Goal: Check status: Check status

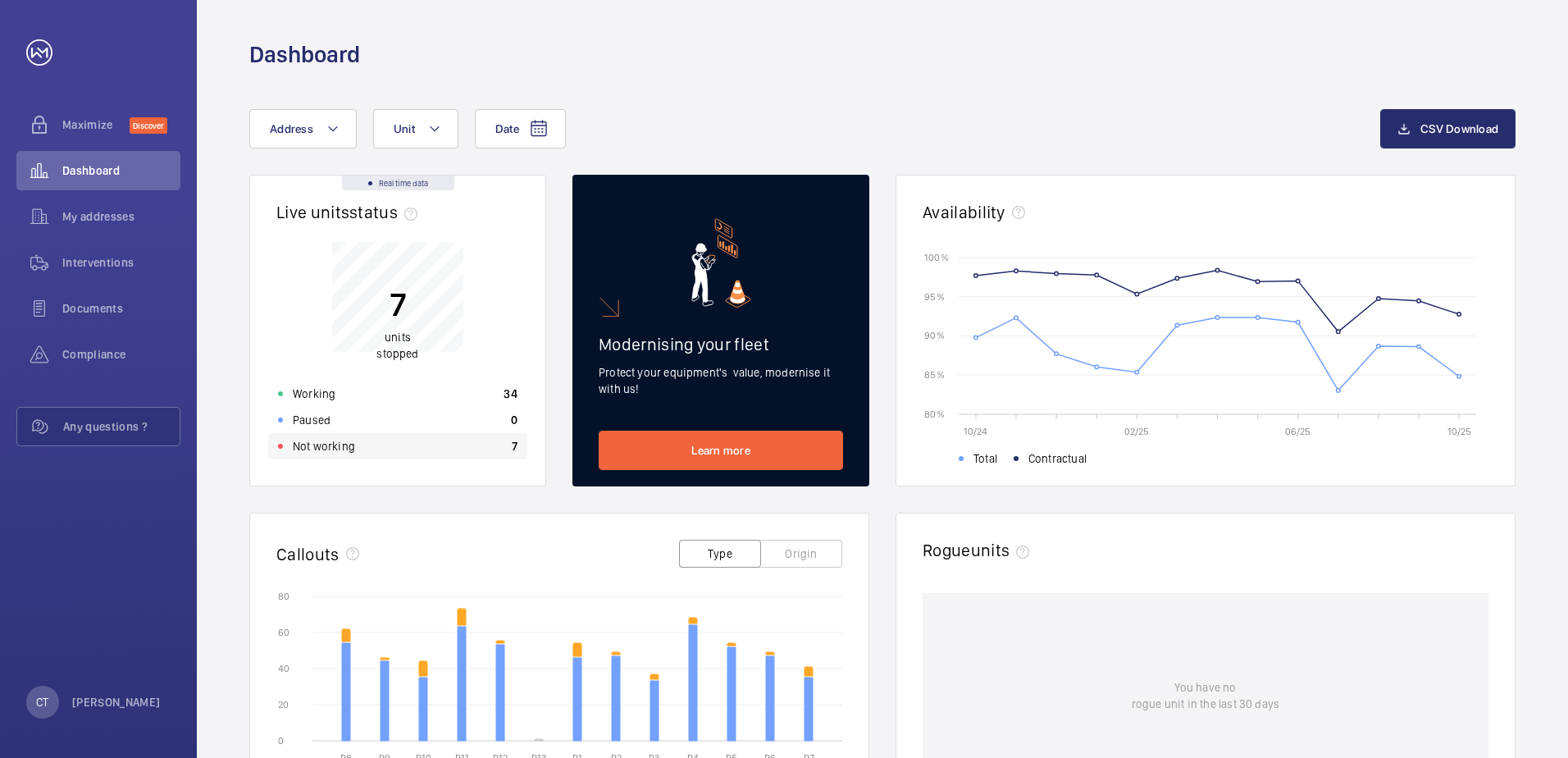
click at [315, 447] on p "Not working" at bounding box center [324, 446] width 62 height 16
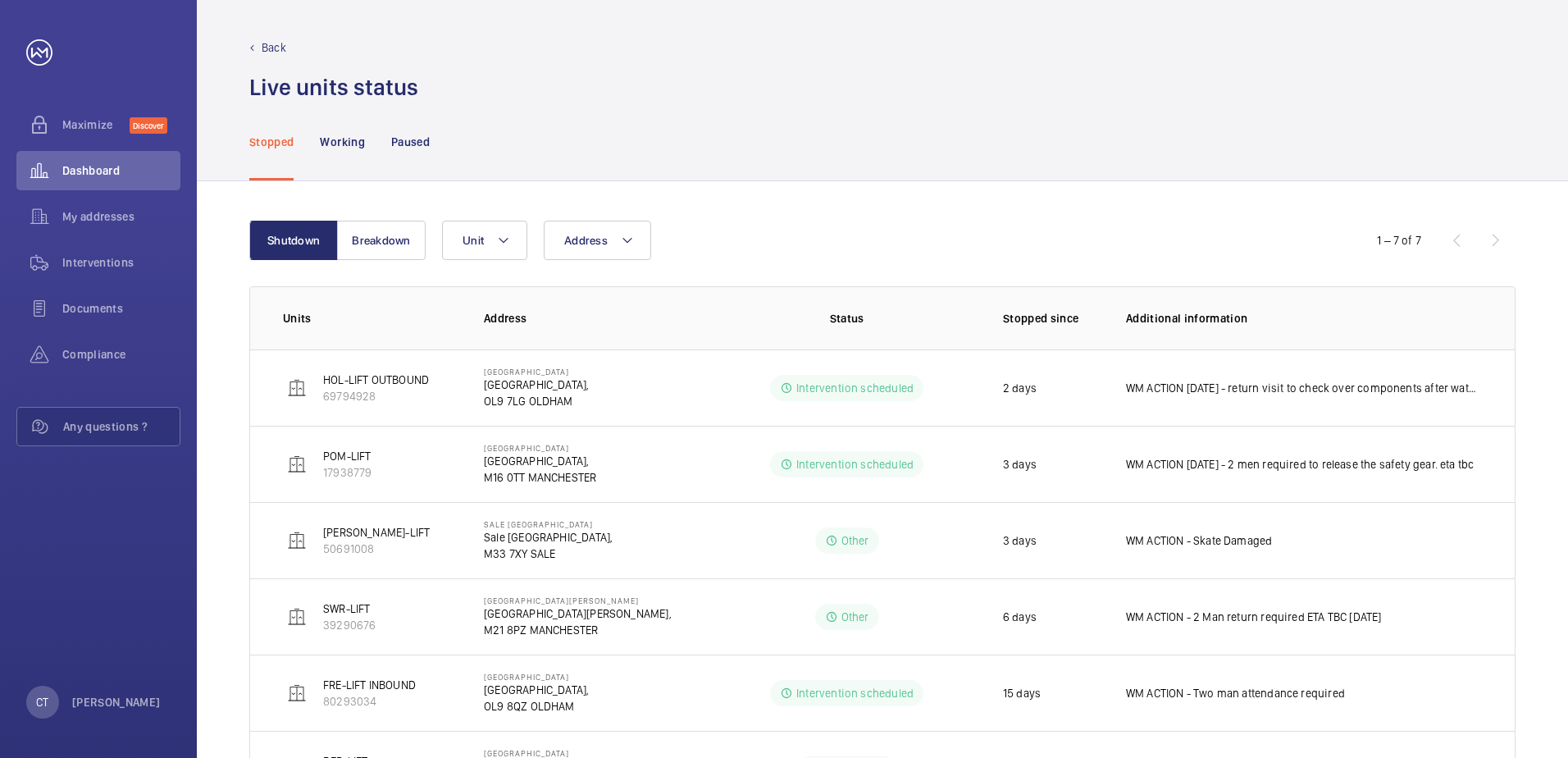
click at [259, 46] on div "Back" at bounding box center [882, 47] width 1266 height 16
